Goal: Download file/media

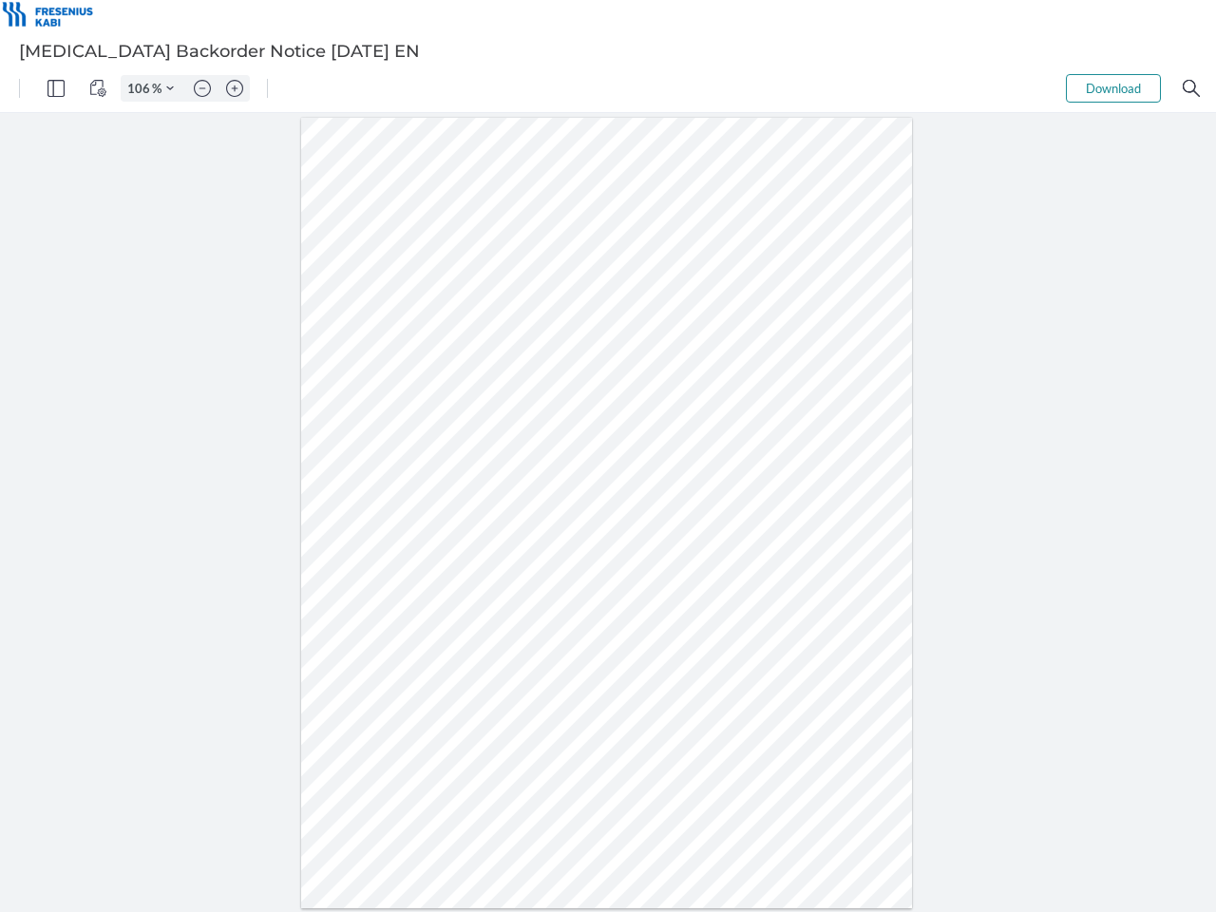
click at [56, 88] on img "Panel" at bounding box center [55, 88] width 17 height 17
click at [98, 88] on img "View Controls" at bounding box center [97, 88] width 17 height 17
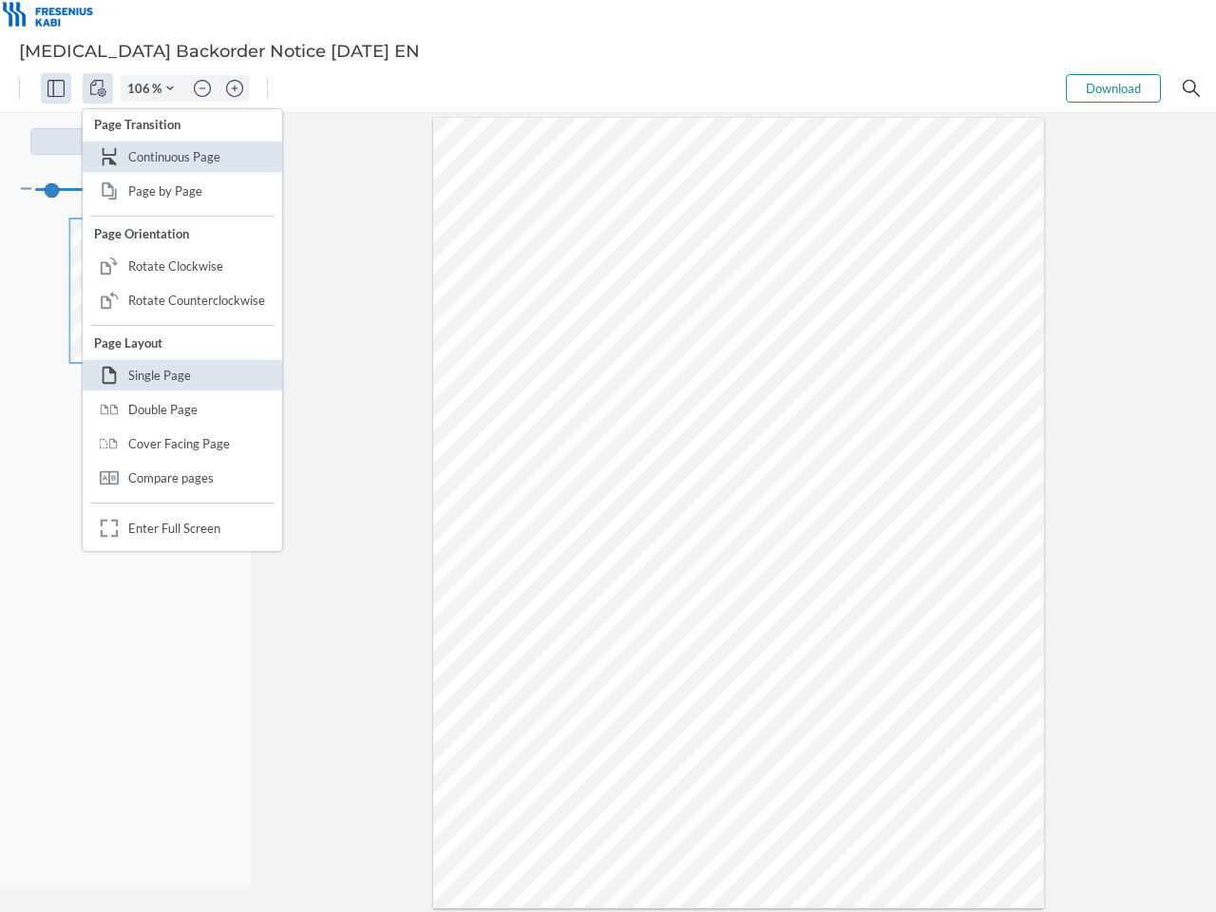
click at [142, 88] on input "106" at bounding box center [137, 88] width 30 height 17
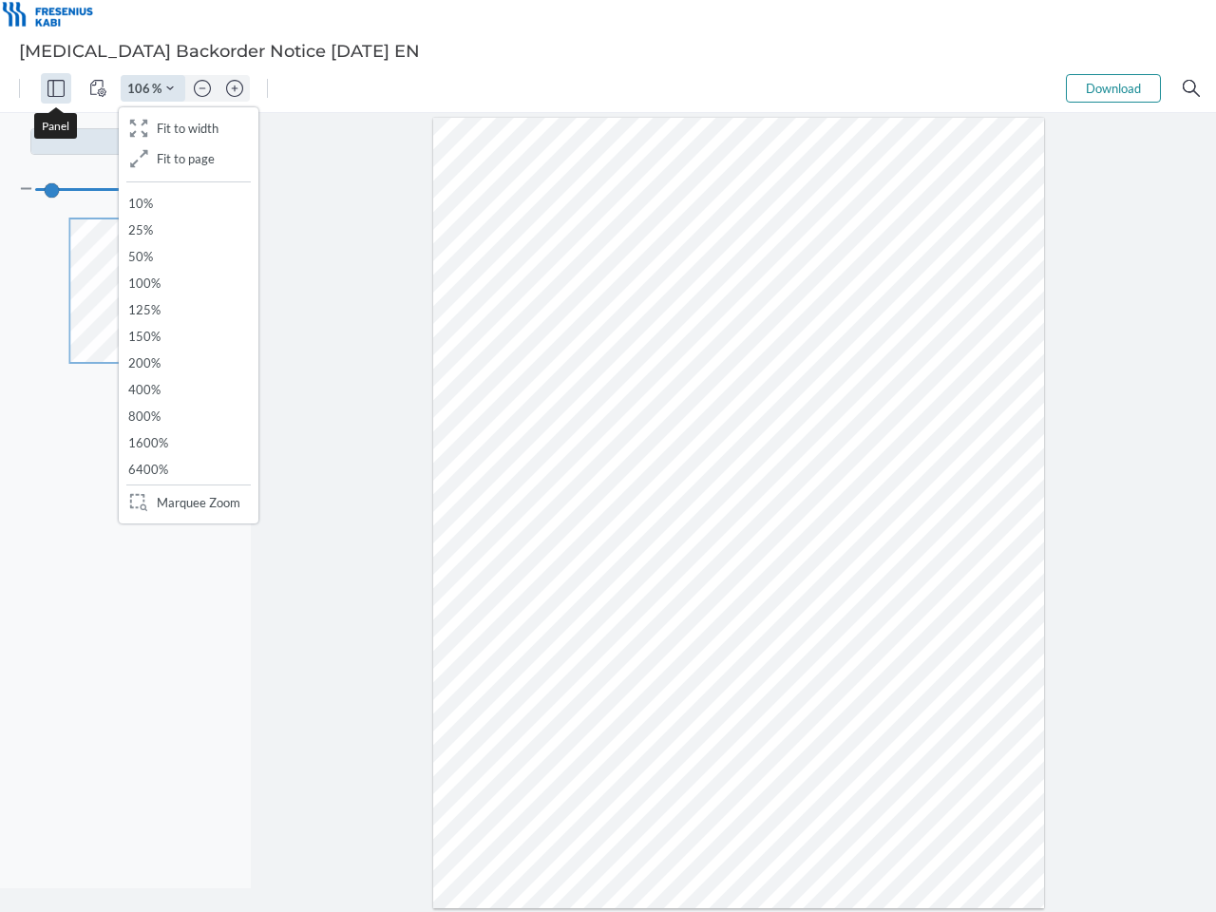
click at [170, 88] on img "Zoom Controls" at bounding box center [170, 89] width 8 height 8
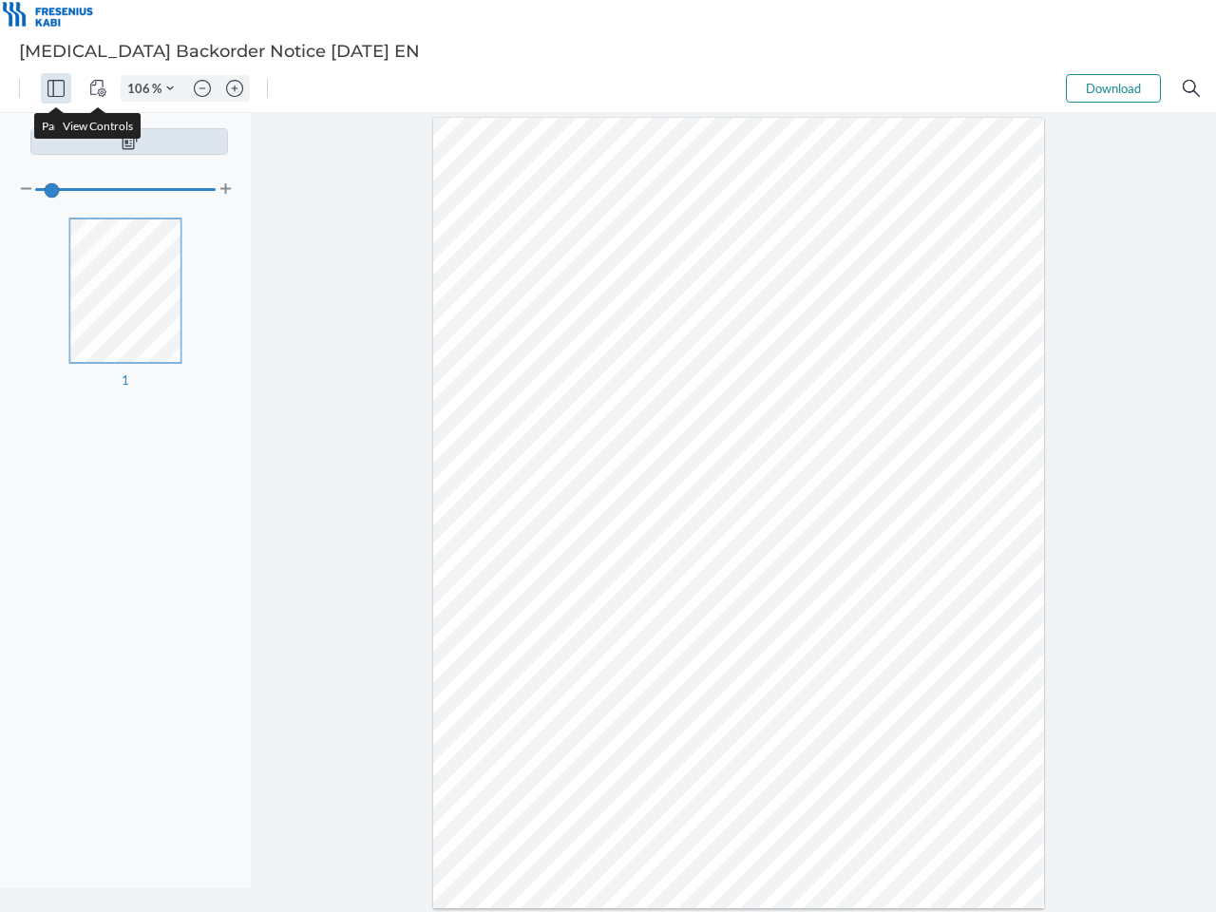
click at [202, 88] on img "Zoom out" at bounding box center [202, 88] width 17 height 17
click at [235, 88] on img "Zoom in" at bounding box center [234, 88] width 17 height 17
type input "106"
click at [1113, 88] on button "Download" at bounding box center [1113, 88] width 95 height 28
click at [1191, 88] on img "Search" at bounding box center [1190, 88] width 17 height 17
